Goal: Navigation & Orientation: Find specific page/section

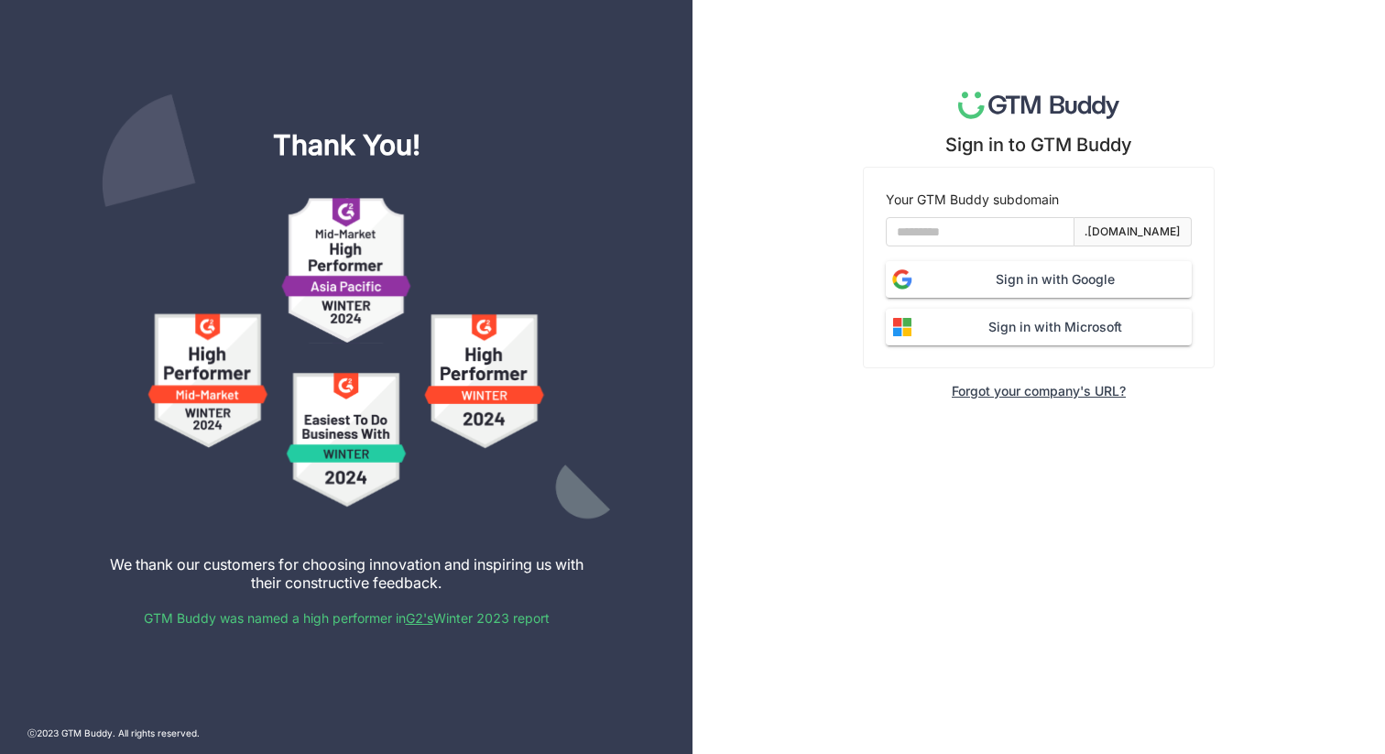
click at [857, 463] on div "Sign in to GTM Buddy Your GTM Buddy subdomain .gtmbuddy.io Sign in with Google …" at bounding box center [1038, 377] width 692 height 754
click at [952, 235] on input at bounding box center [980, 231] width 189 height 29
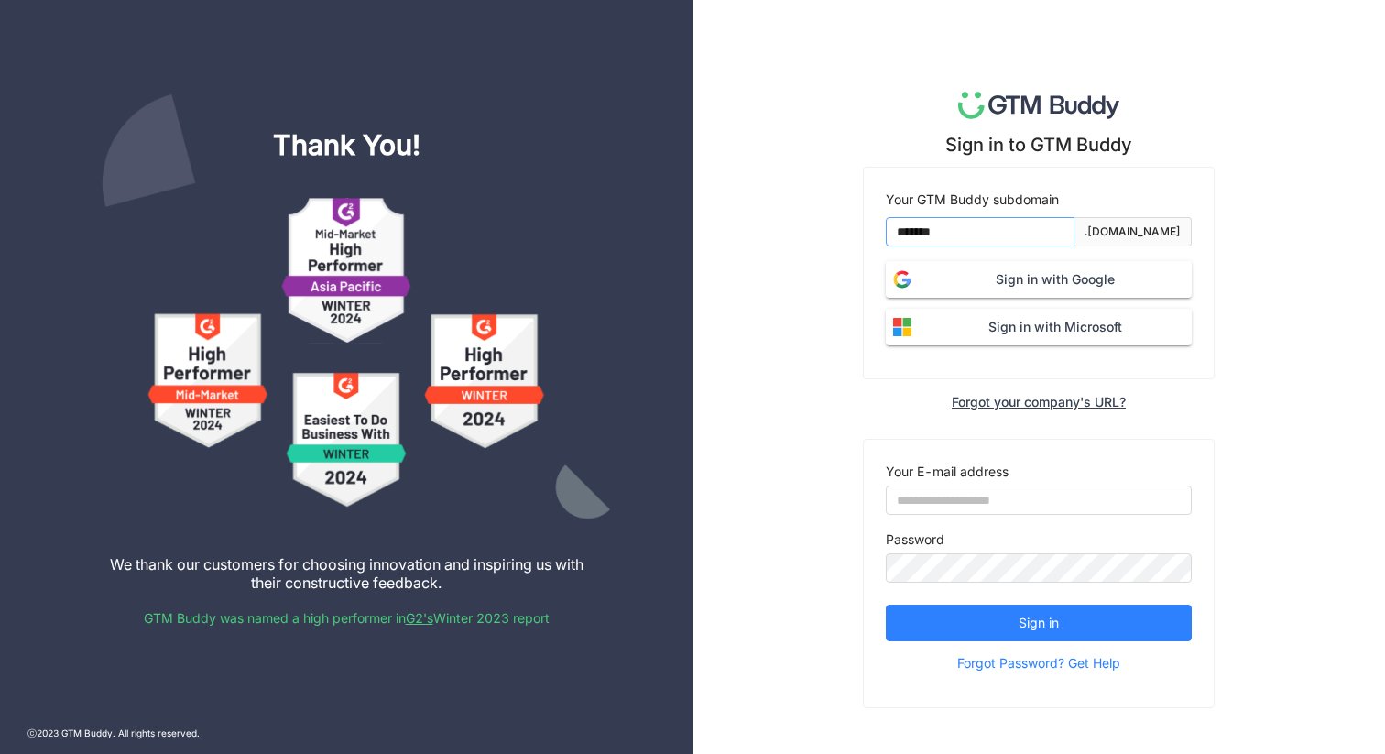
type input "*******"
click at [990, 272] on span "Sign in with Google" at bounding box center [1055, 279] width 273 height 20
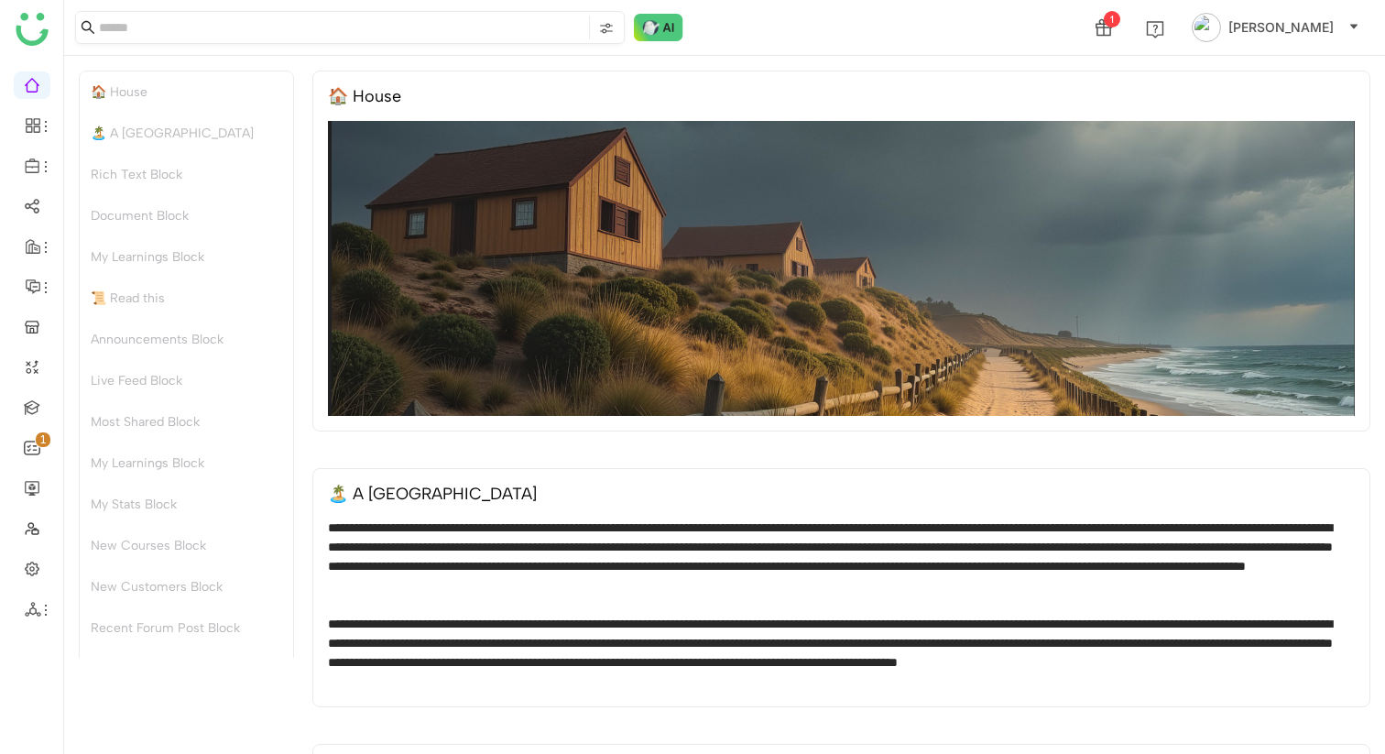
click at [621, 31] on nz-input-group at bounding box center [350, 27] width 550 height 33
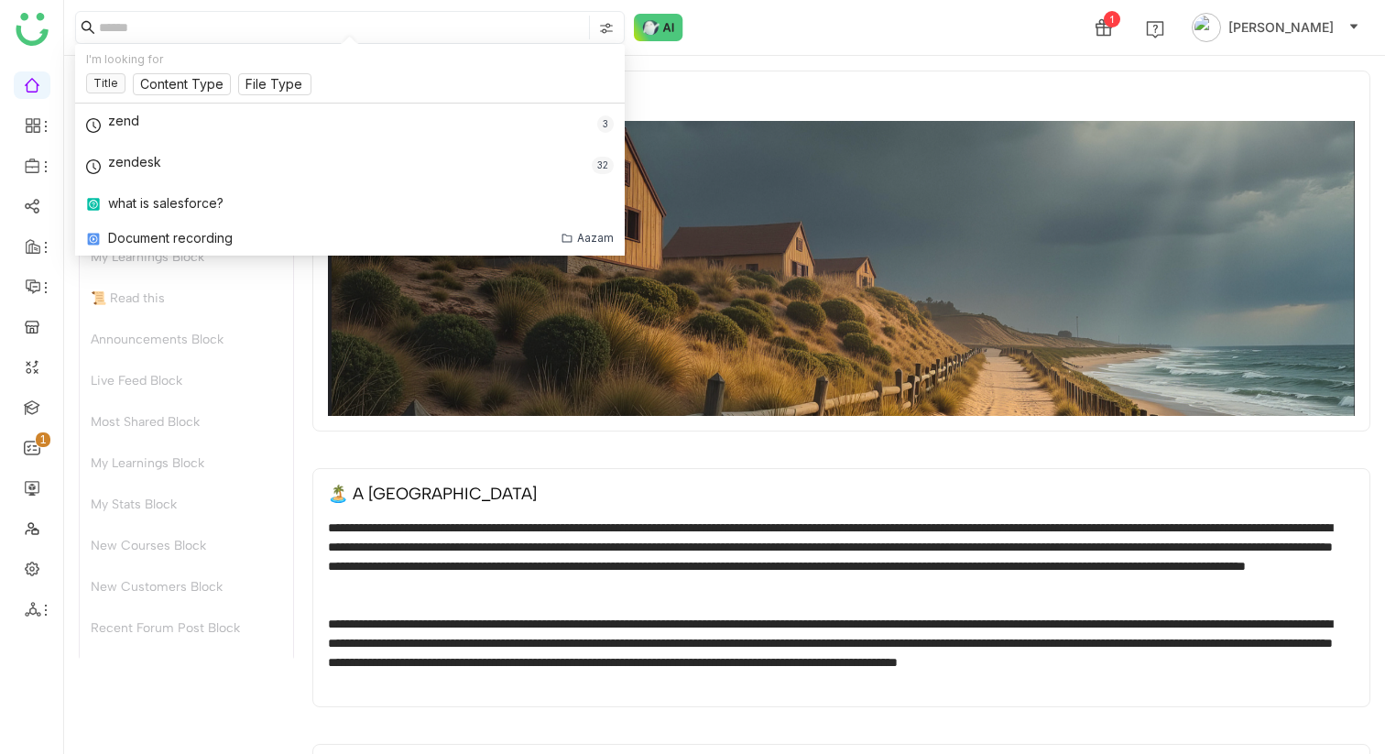
click at [614, 31] on nz-input-group at bounding box center [350, 27] width 550 height 33
click at [609, 28] on img at bounding box center [606, 28] width 15 height 15
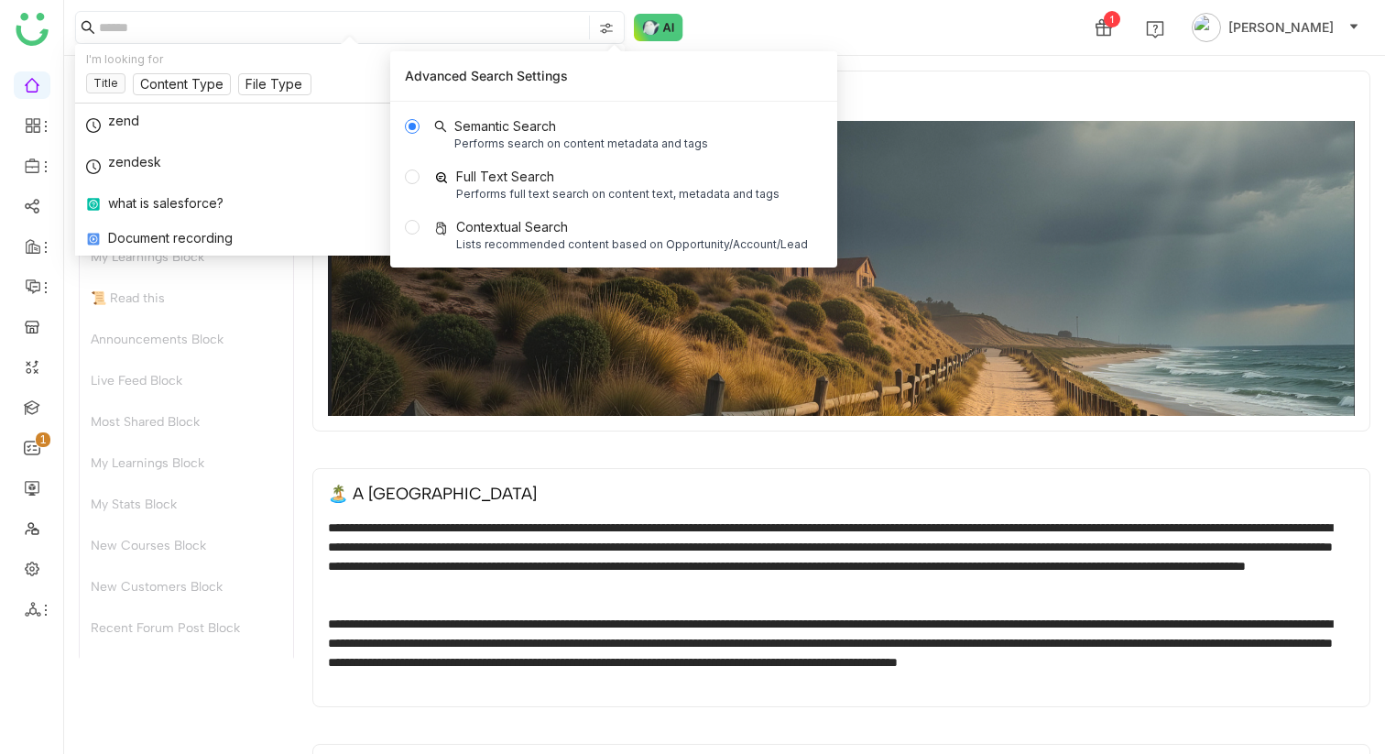
click at [609, 28] on img at bounding box center [606, 28] width 15 height 15
click at [505, 25] on input at bounding box center [342, 28] width 486 height 24
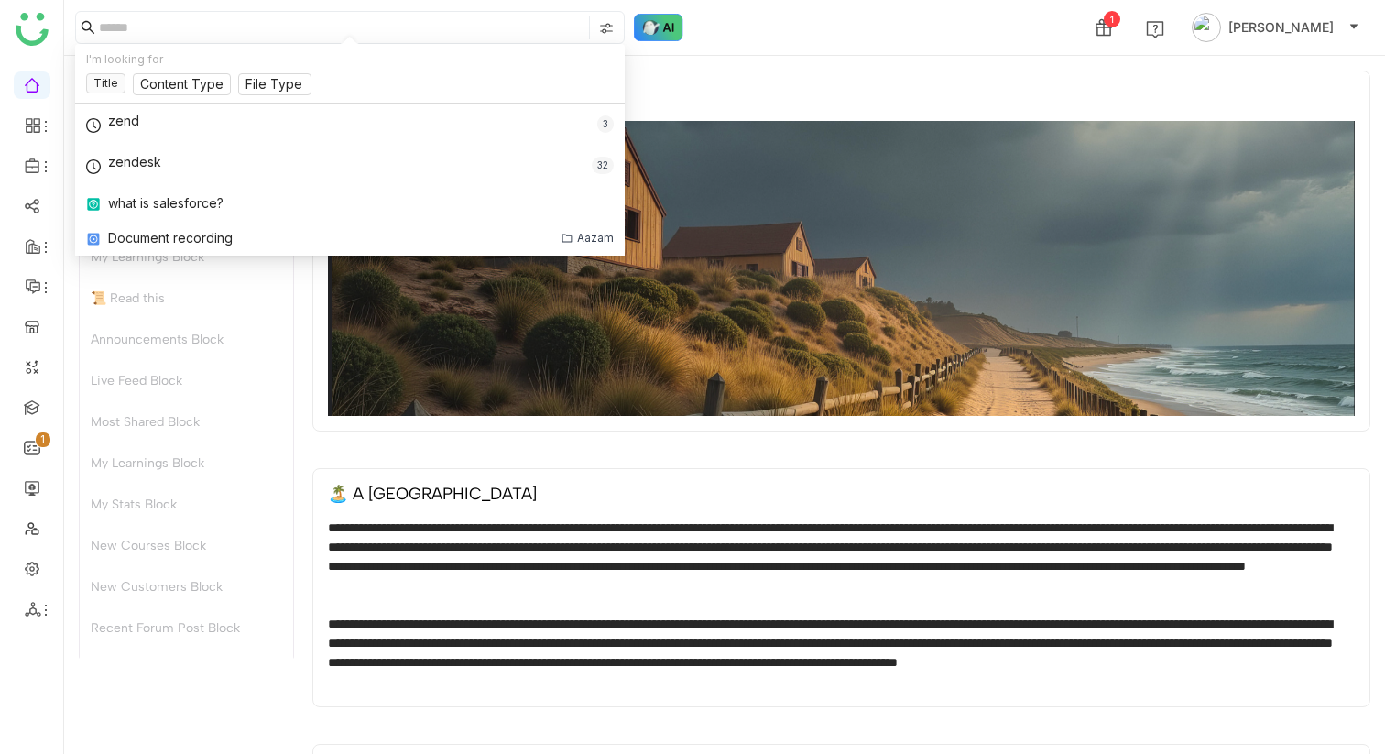
click at [669, 27] on img at bounding box center [658, 27] width 49 height 27
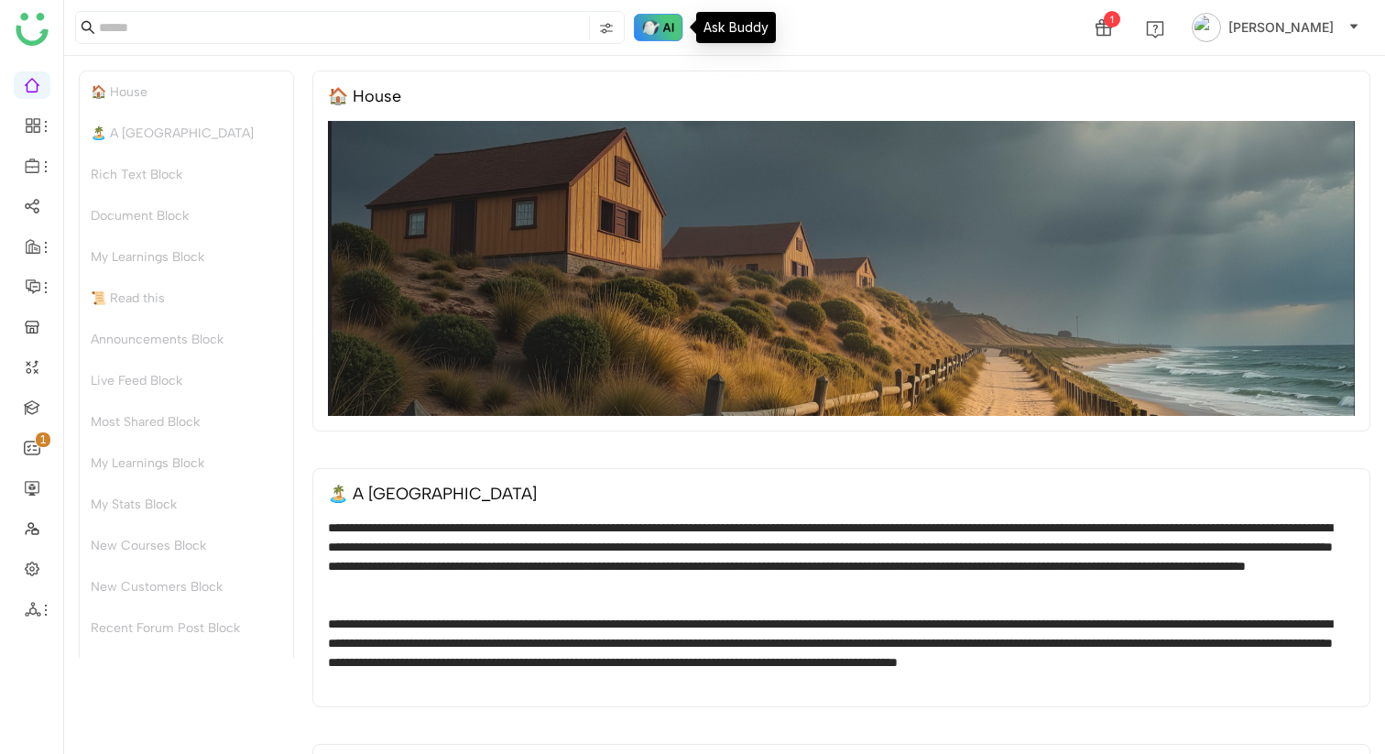
click at [668, 27] on img at bounding box center [658, 27] width 49 height 27
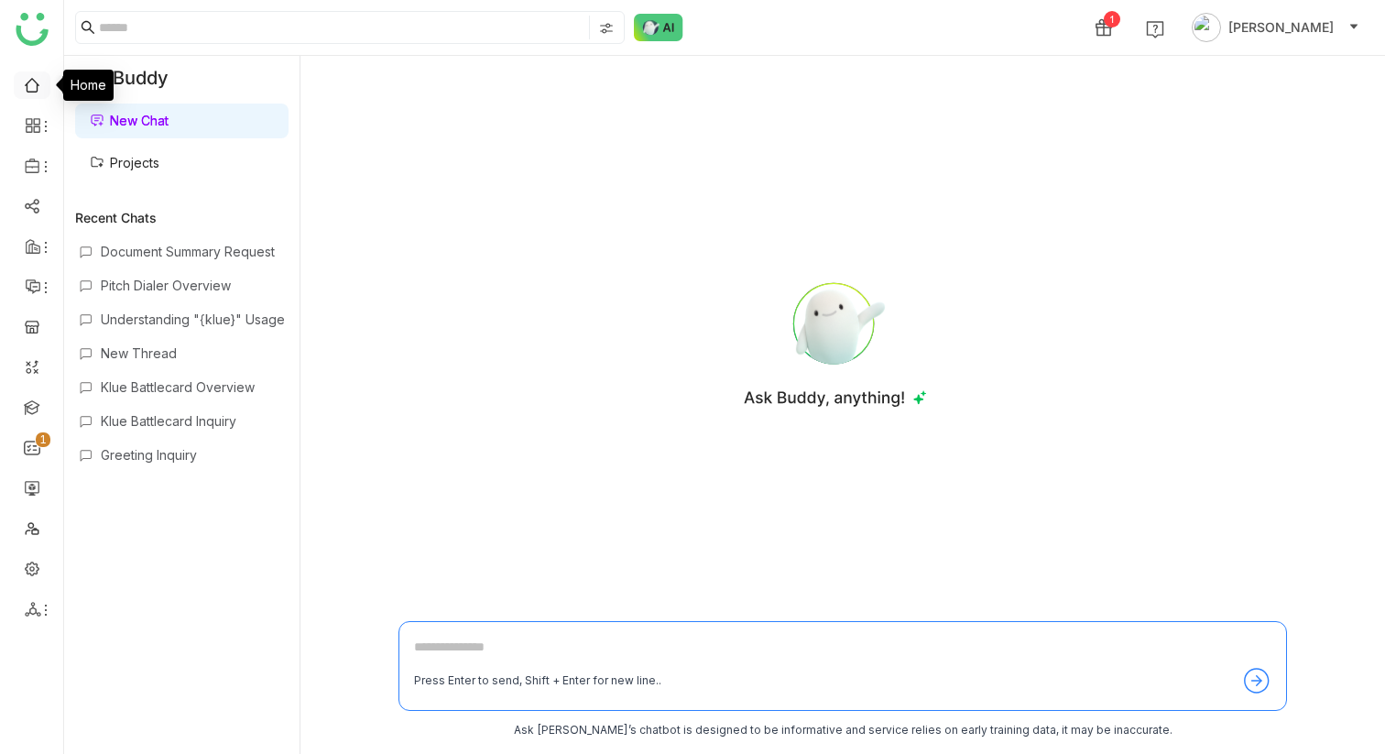
click at [34, 84] on link at bounding box center [32, 84] width 16 height 16
